Goal: Information Seeking & Learning: Learn about a topic

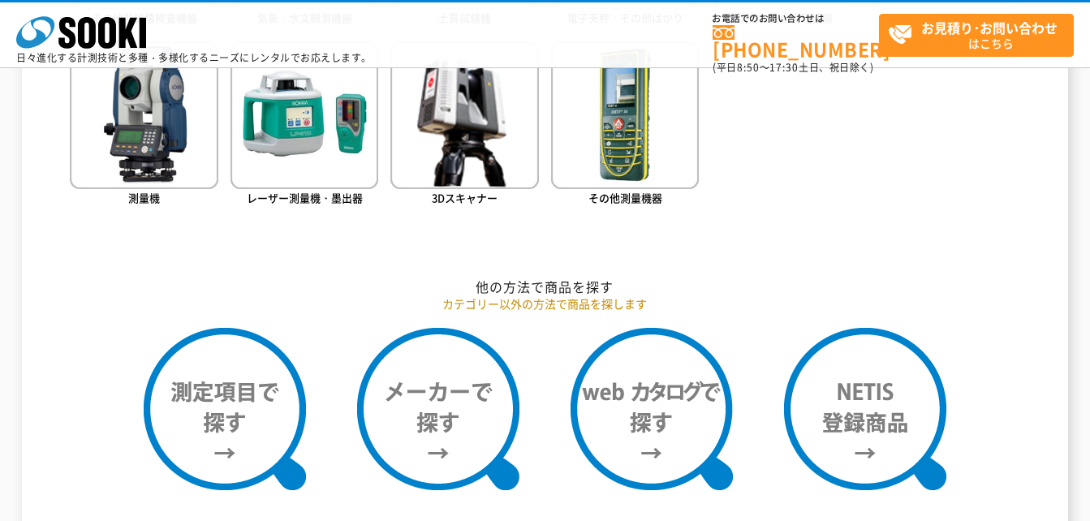
scroll to position [1299, 0]
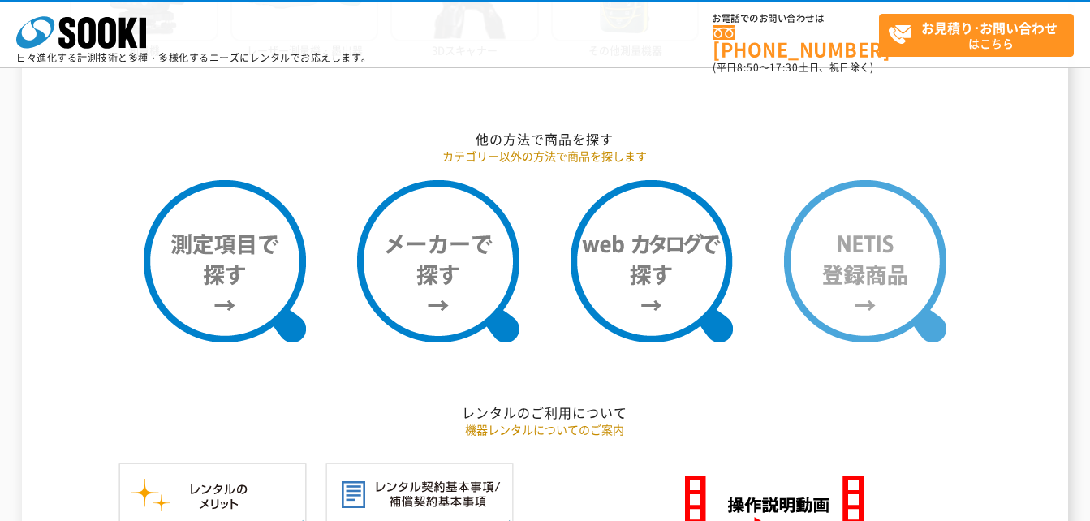
click at [871, 272] on img at bounding box center [865, 261] width 162 height 162
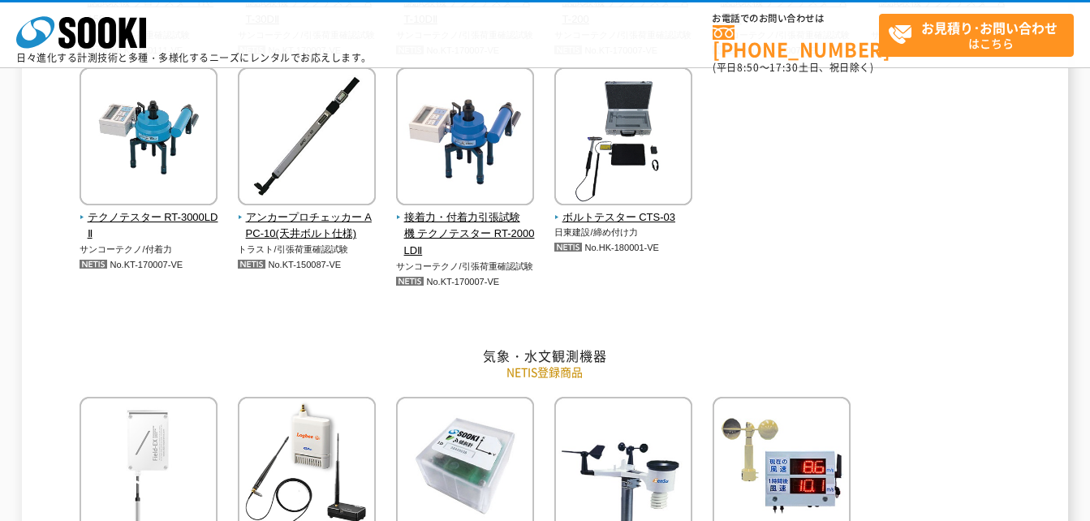
scroll to position [1948, 0]
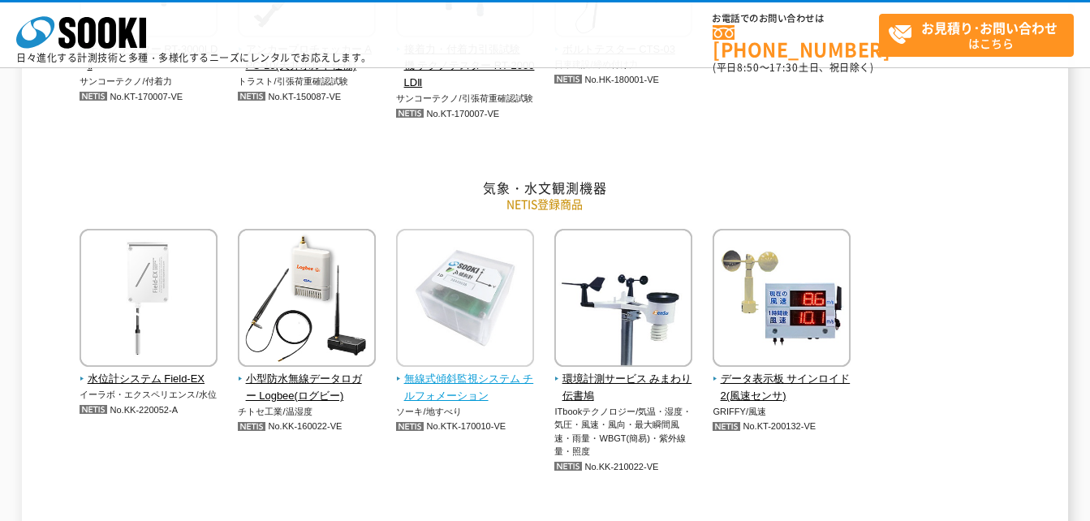
click at [478, 379] on span "無線式傾斜監視システム チルフォメーション" at bounding box center [465, 388] width 139 height 34
